Goal: Navigation & Orientation: Find specific page/section

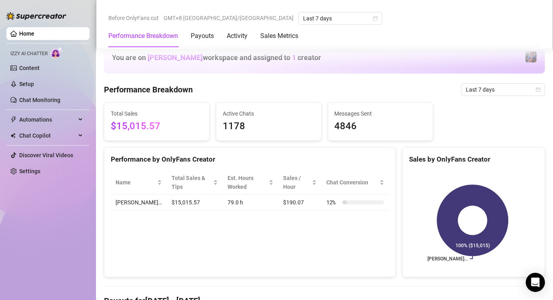
scroll to position [320, 0]
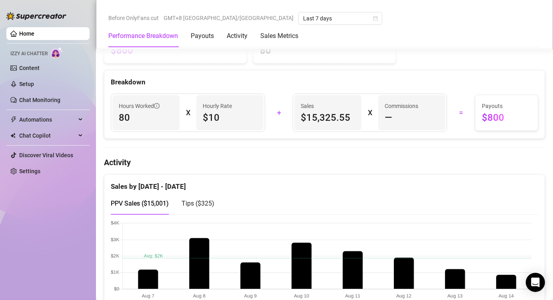
scroll to position [325, 0]
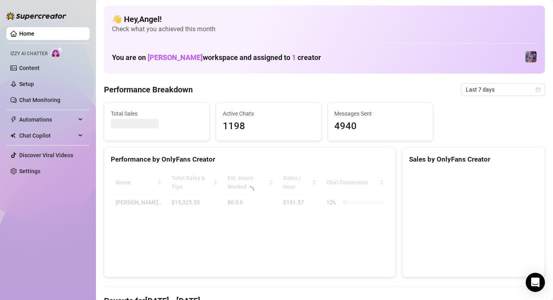
scroll to position [285, 0]
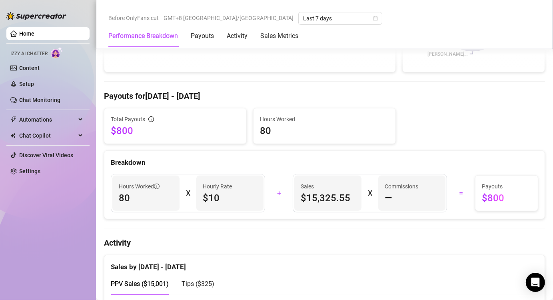
scroll to position [320, 0]
